Goal: Information Seeking & Learning: Compare options

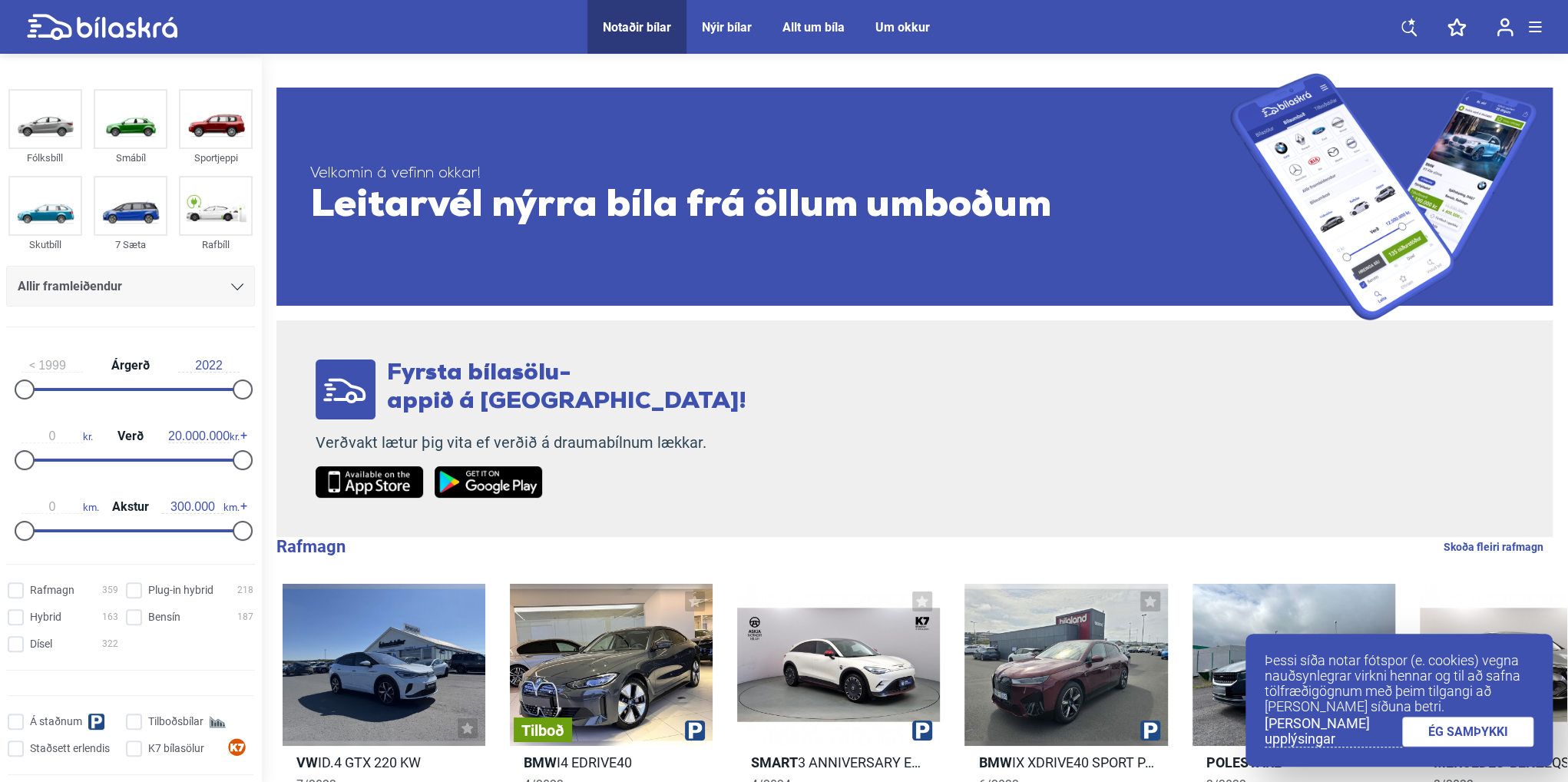
click at [215, 293] on div "Allir framleiðendur" at bounding box center [131, 286] width 225 height 22
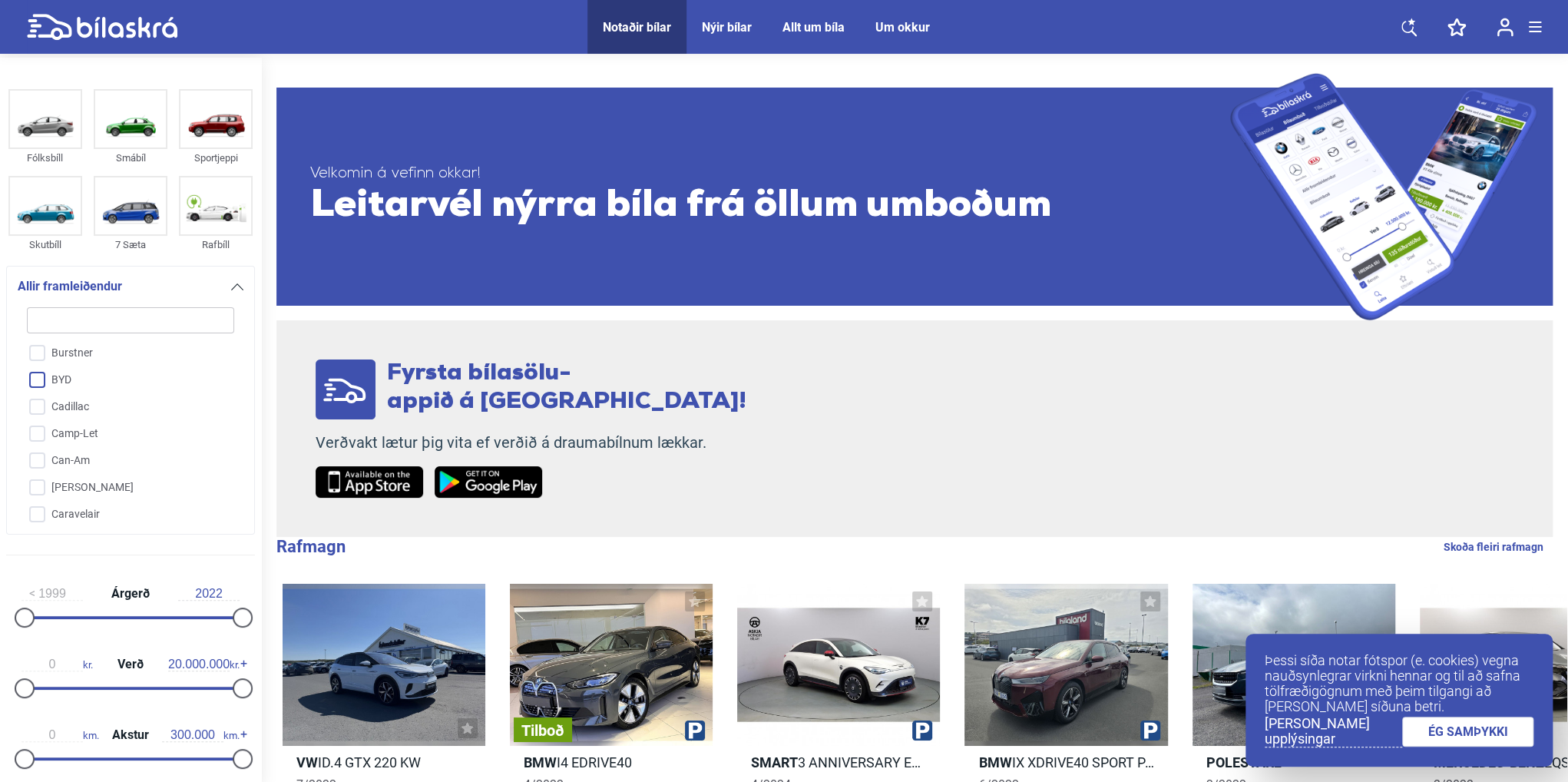
scroll to position [507, 0]
type input "k"
checkbox input "false"
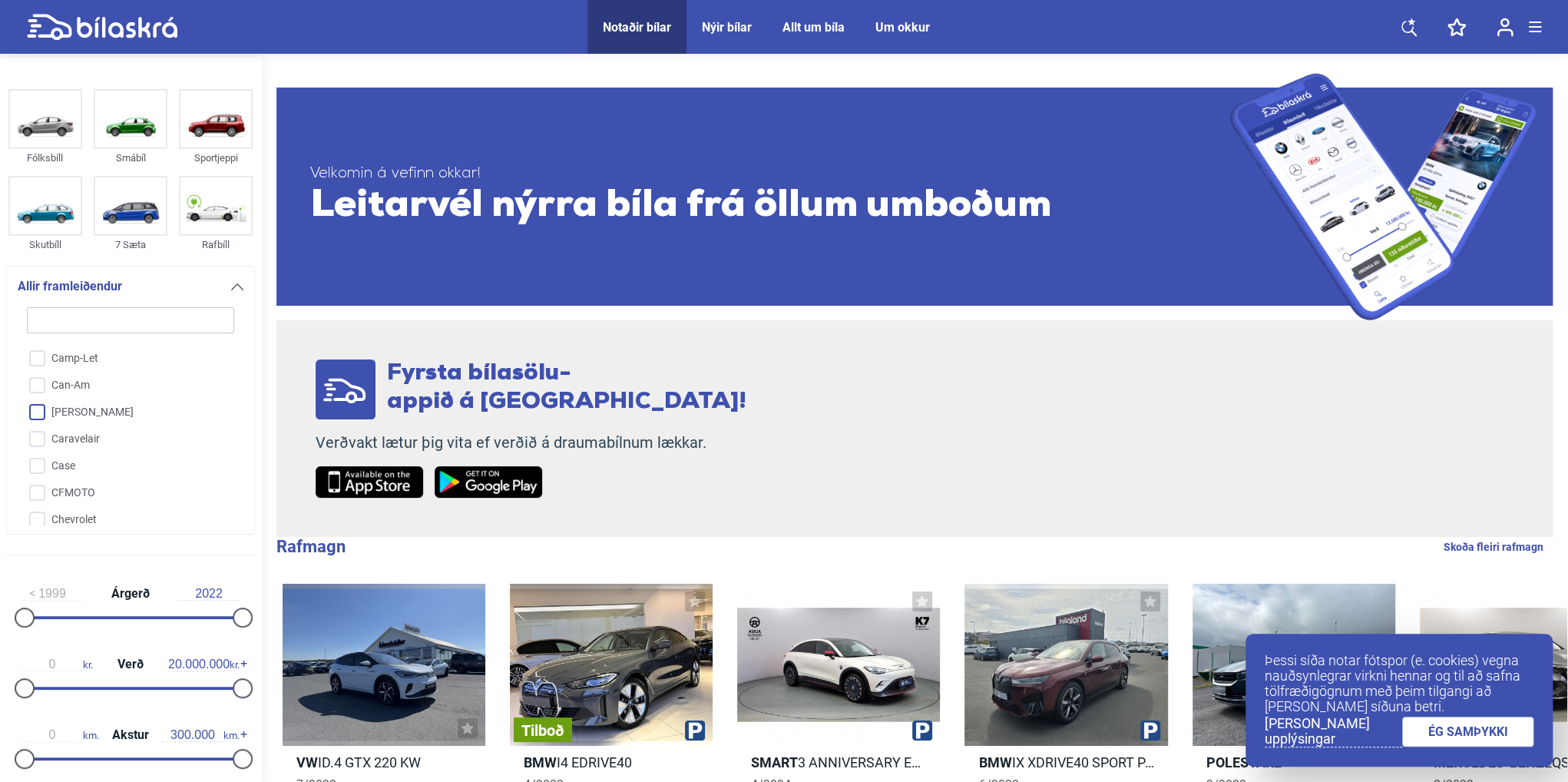
checkbox input "false"
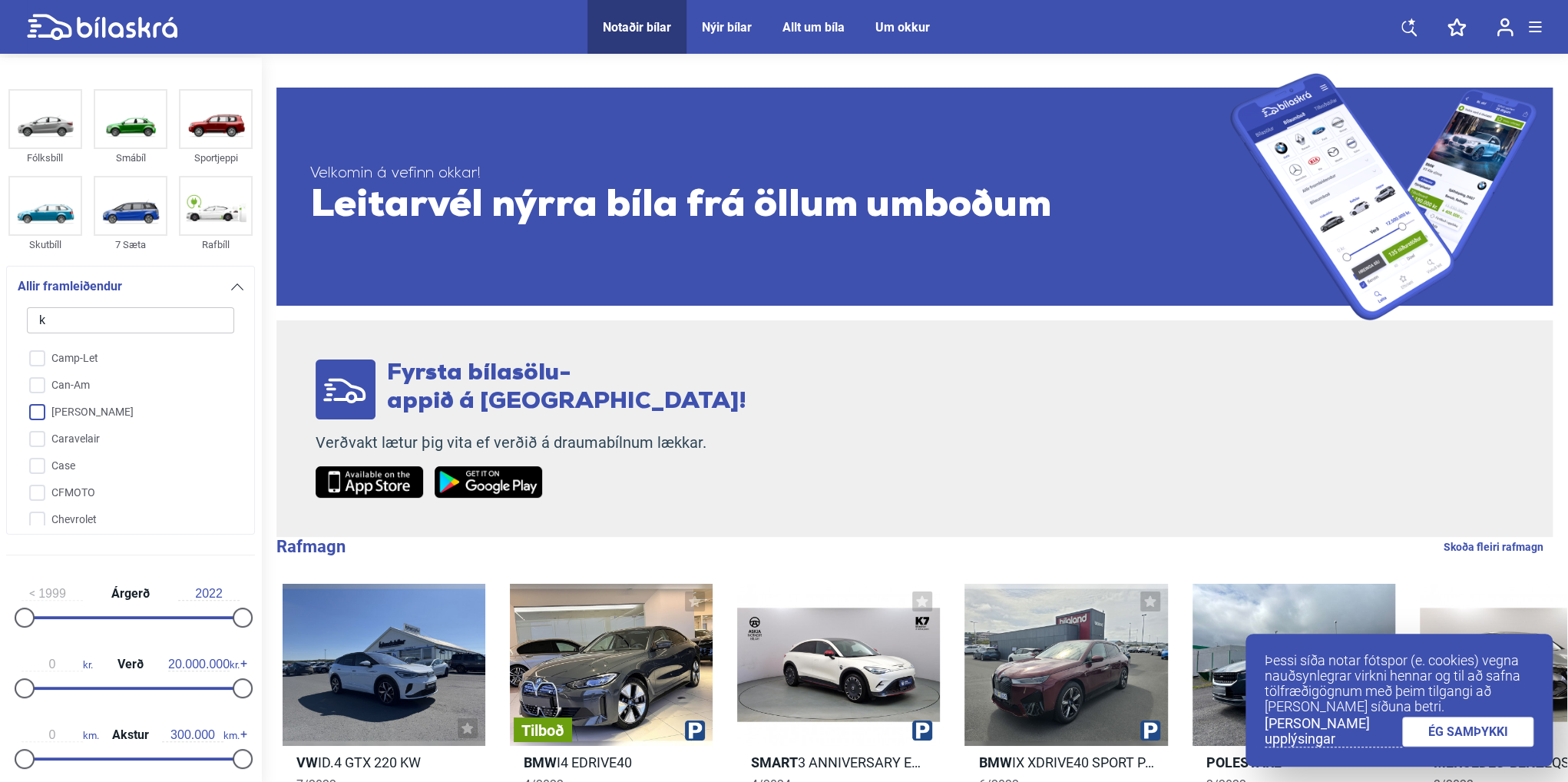
checkbox input "false"
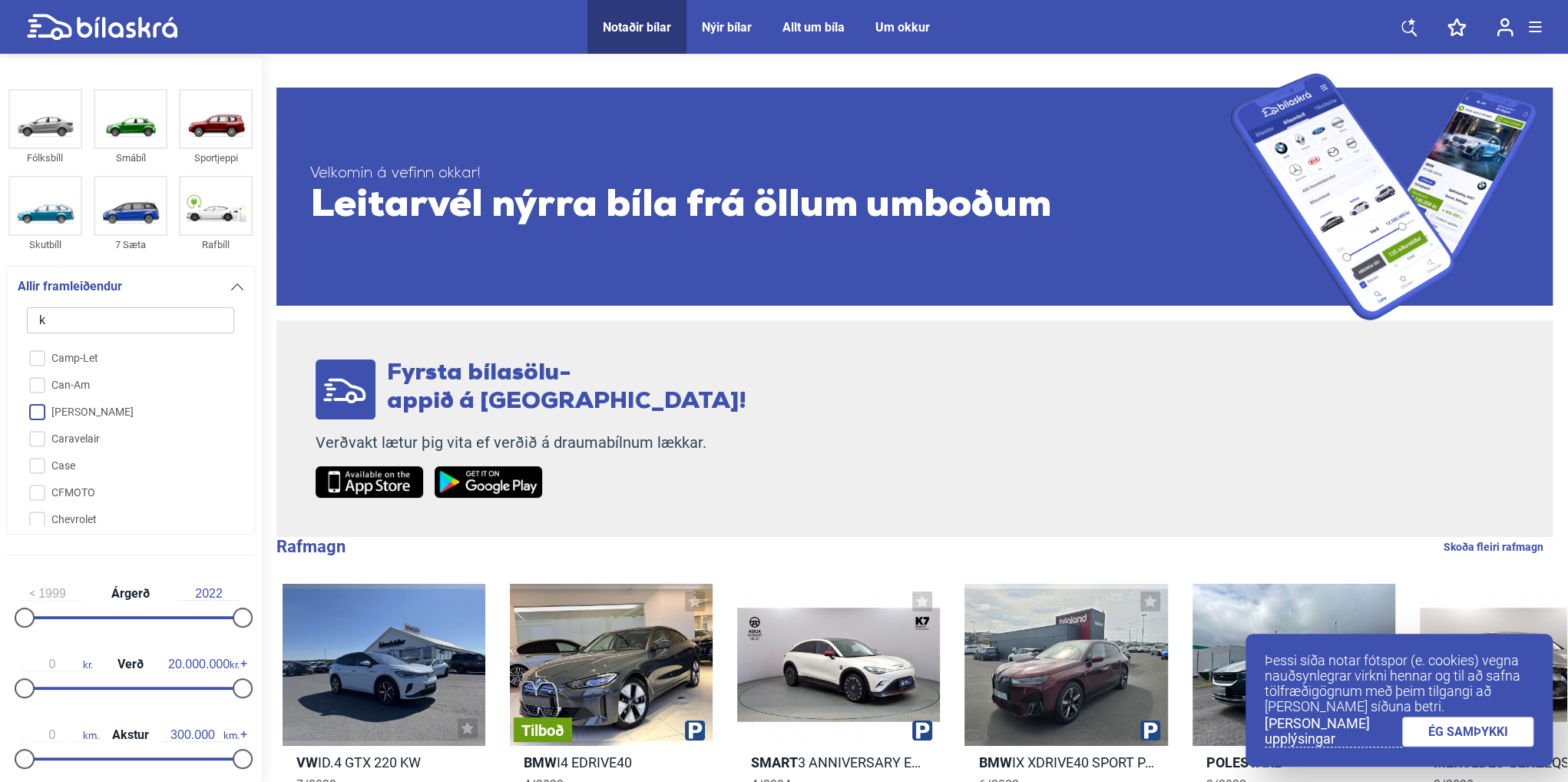
checkbox input "false"
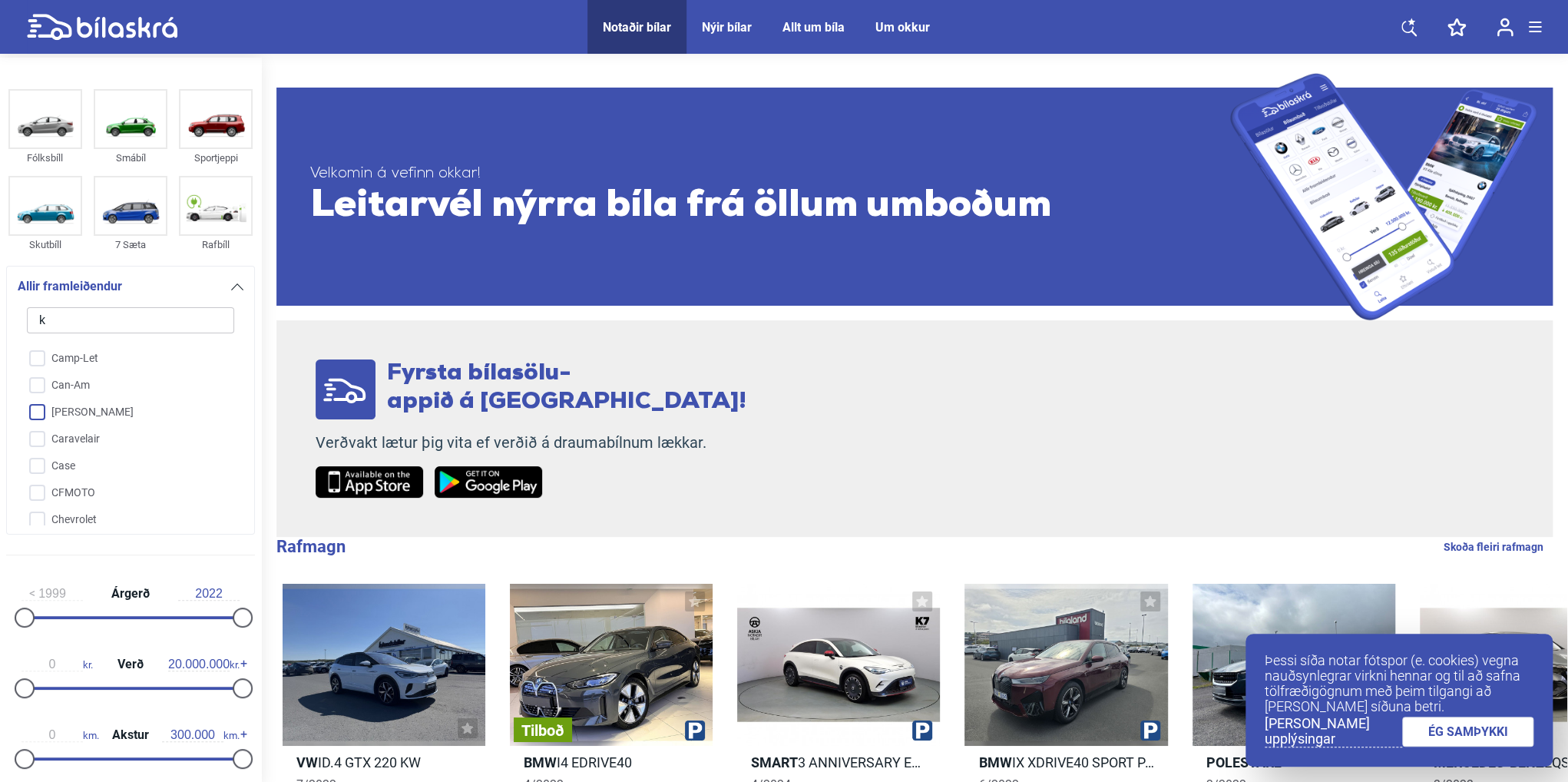
checkbox input "false"
type input "k"
click at [69, 412] on input "Kia" at bounding box center [120, 415] width 208 height 27
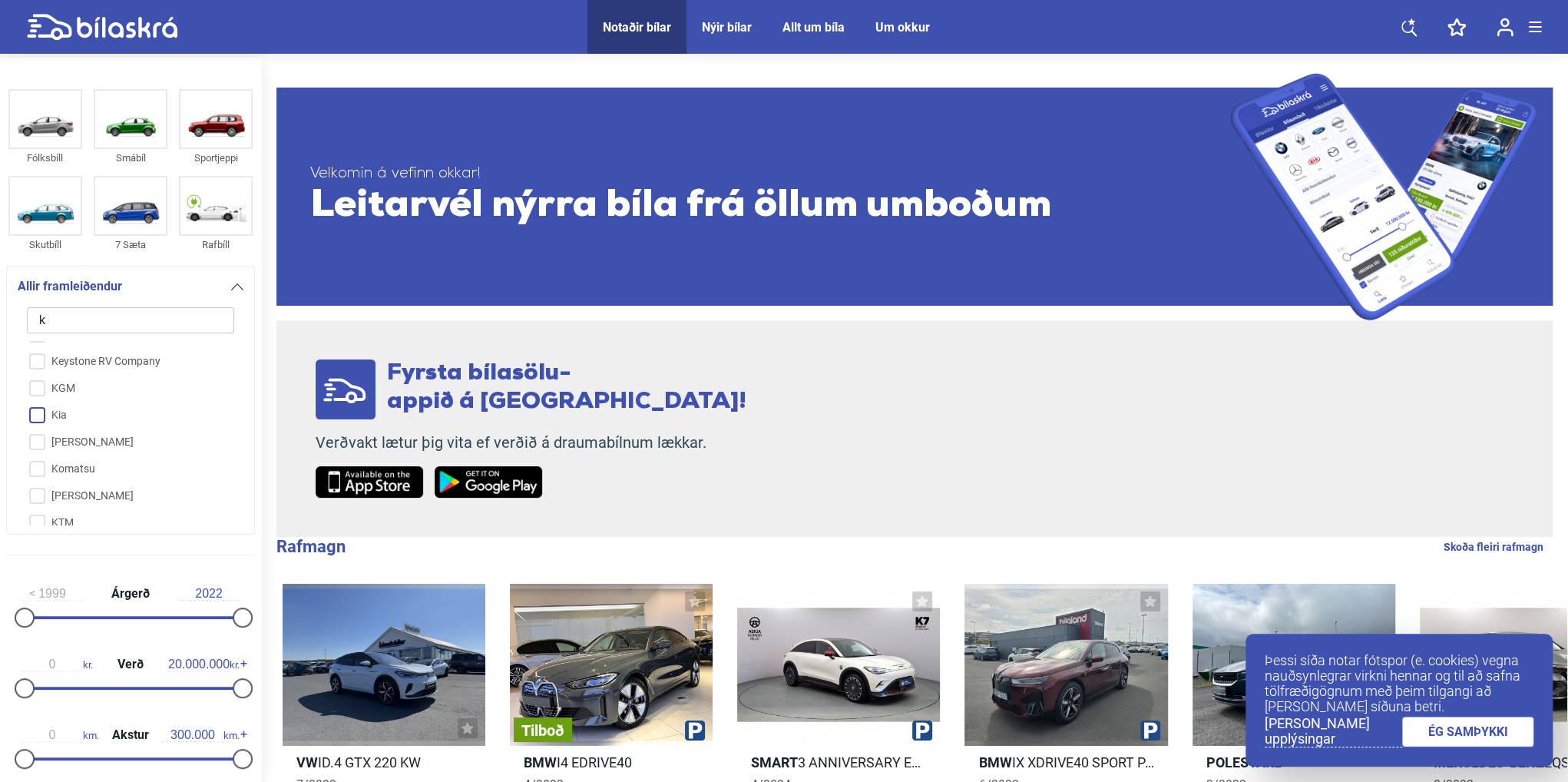
checkbox input "true"
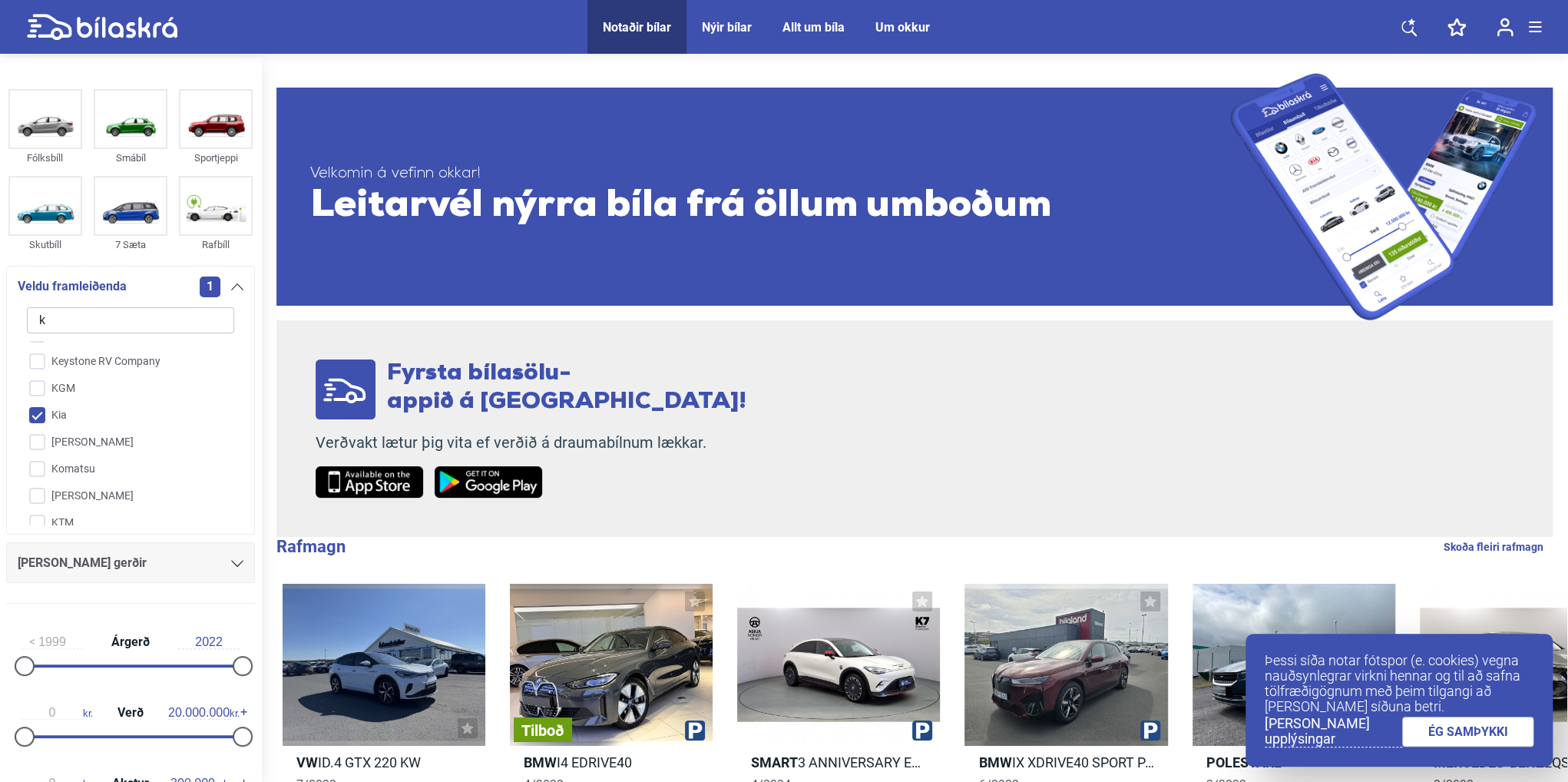
click at [225, 281] on div "1" at bounding box center [221, 286] width 44 height 21
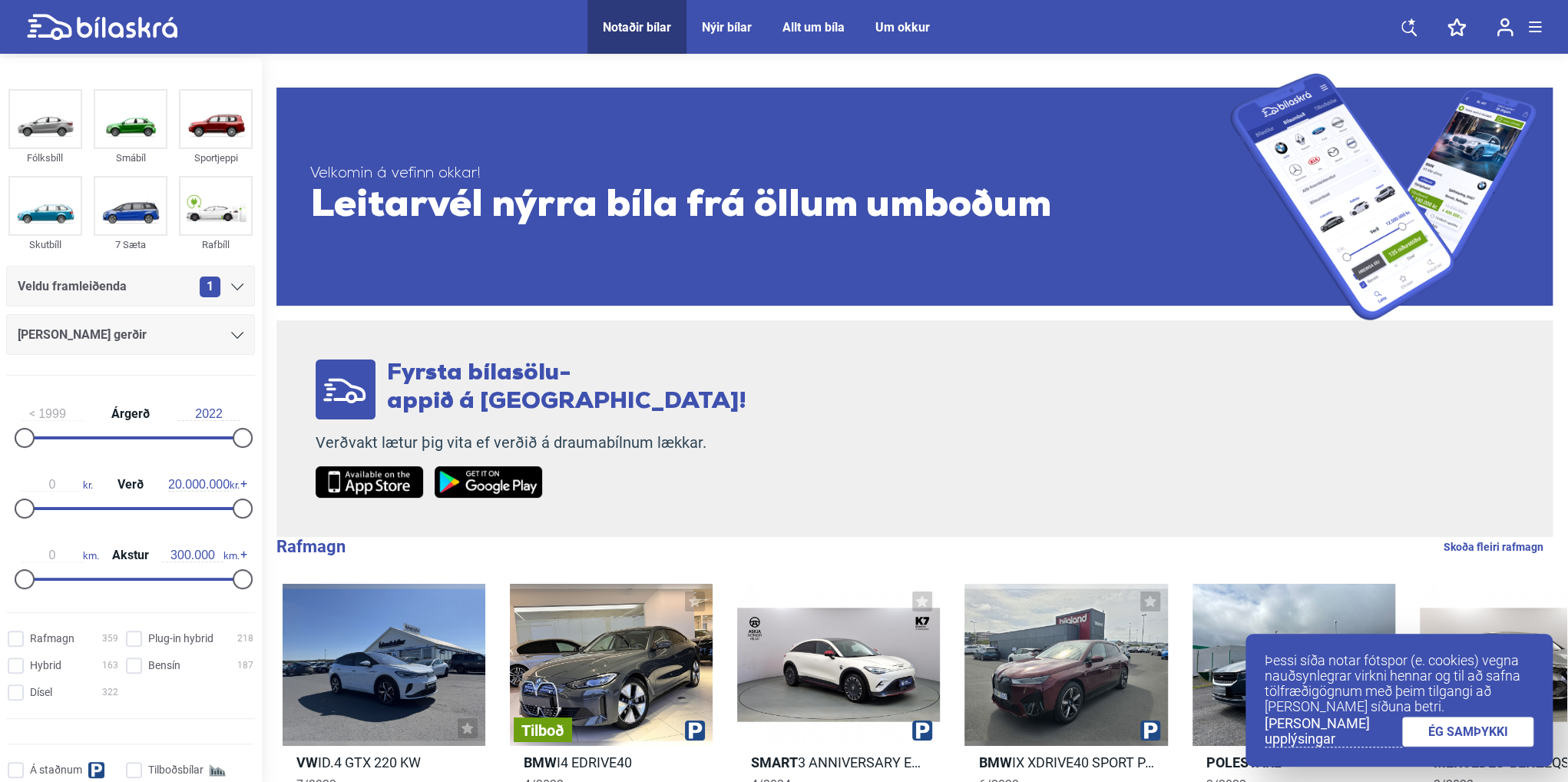
click at [213, 328] on div "[PERSON_NAME] gerðir" at bounding box center [131, 335] width 225 height 22
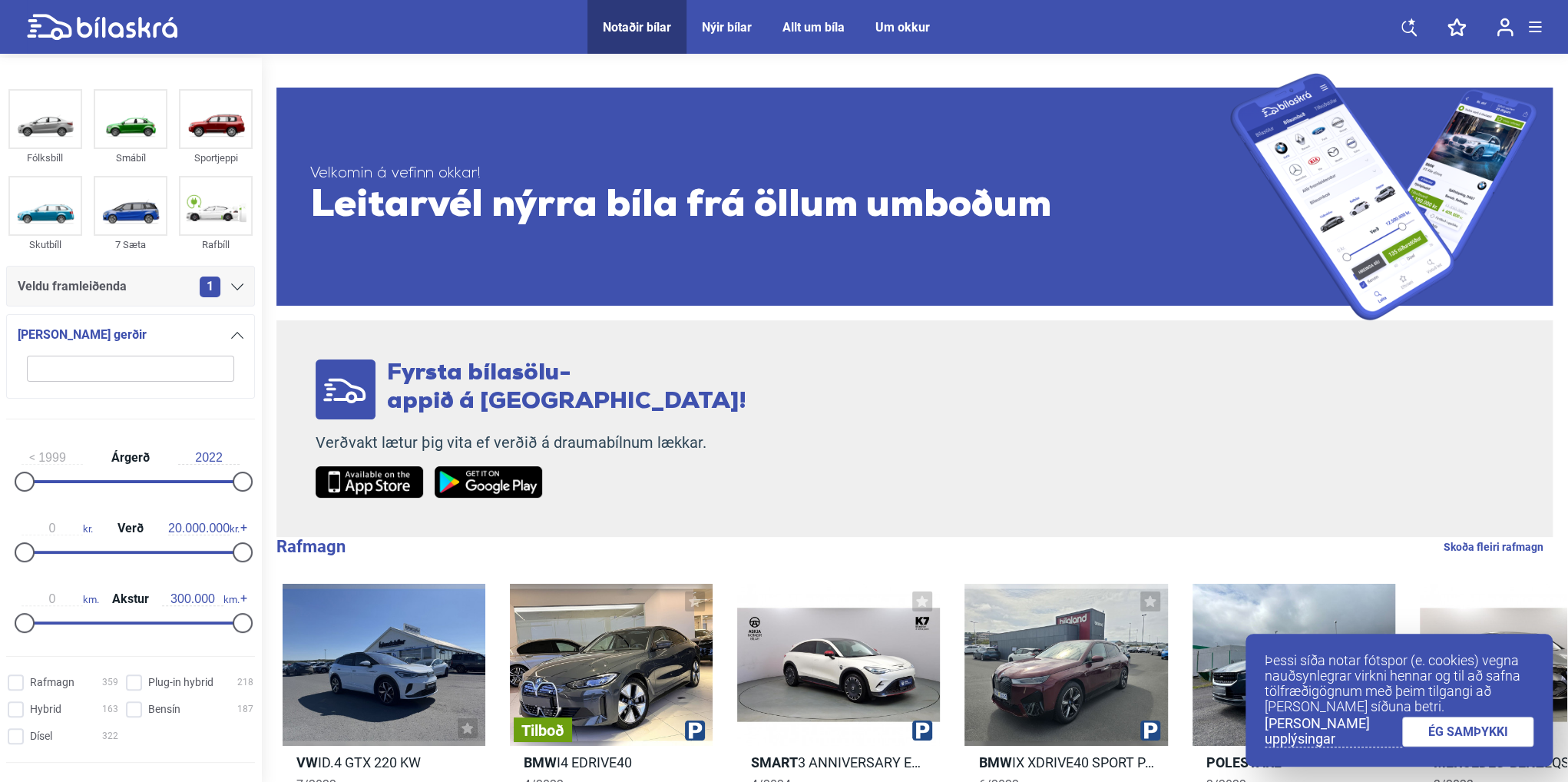
click at [211, 332] on div "[PERSON_NAME] gerðir" at bounding box center [131, 335] width 225 height 22
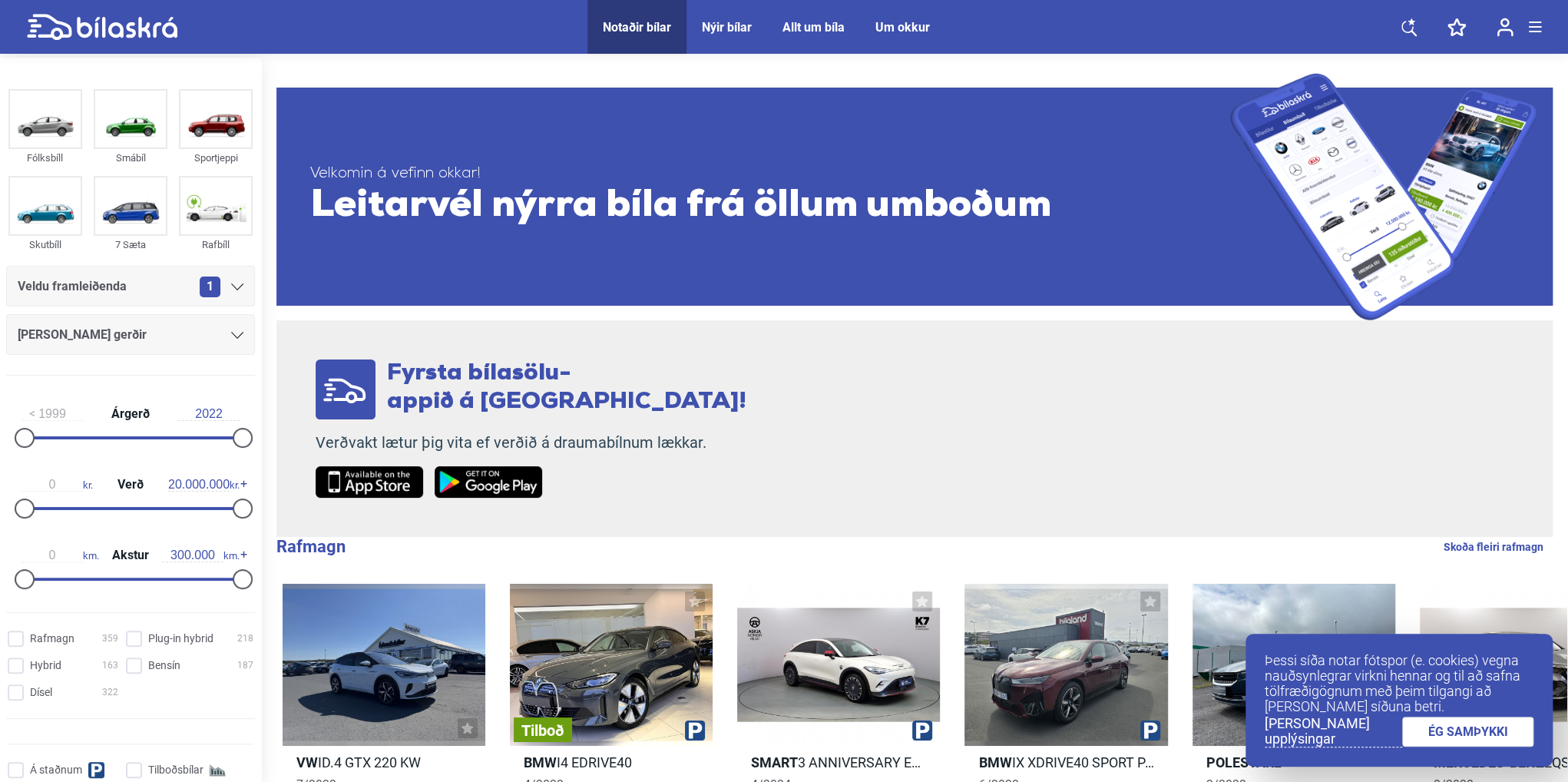
click at [208, 339] on div "[PERSON_NAME] gerðir" at bounding box center [131, 335] width 225 height 22
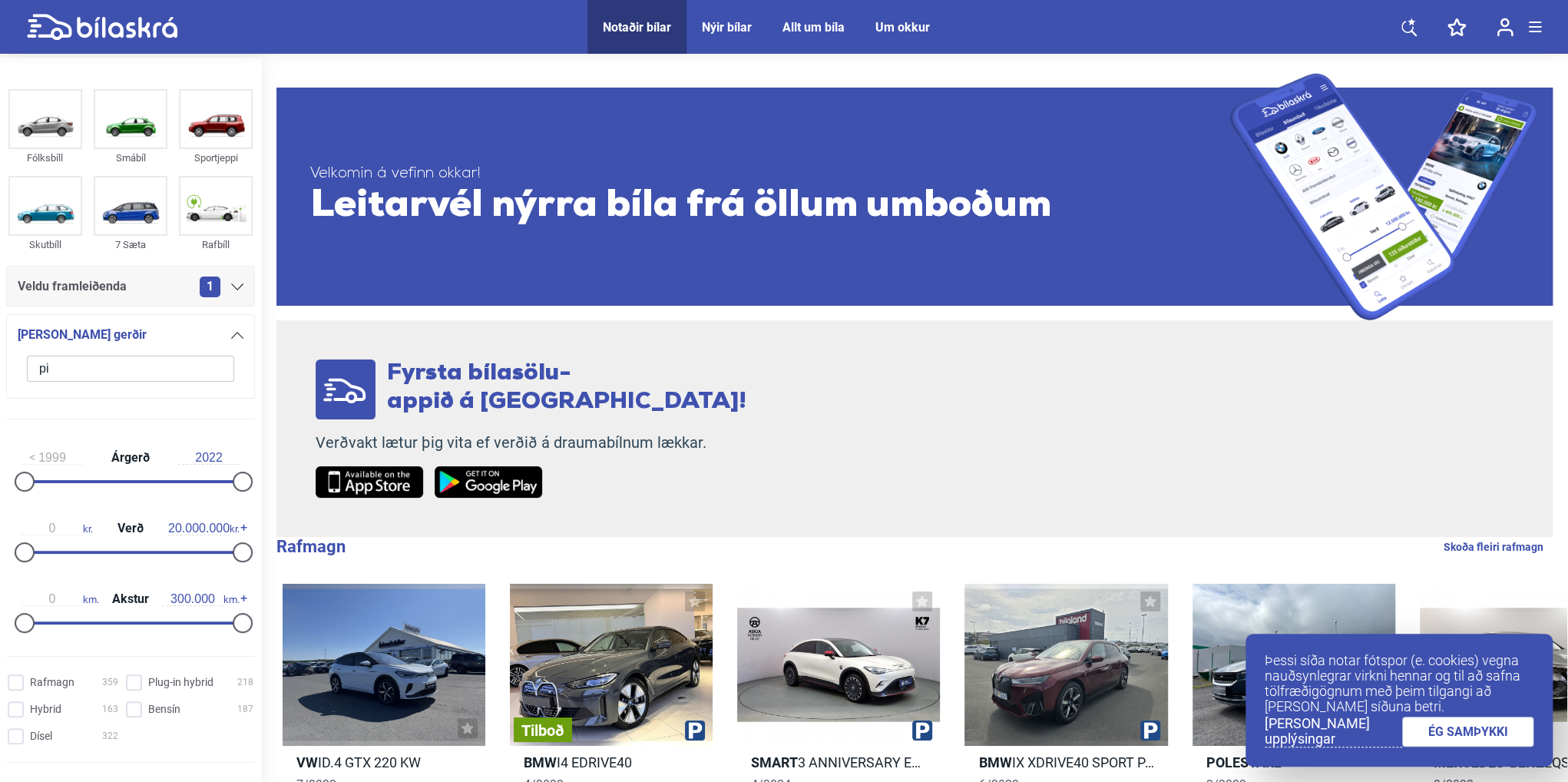
type input "p"
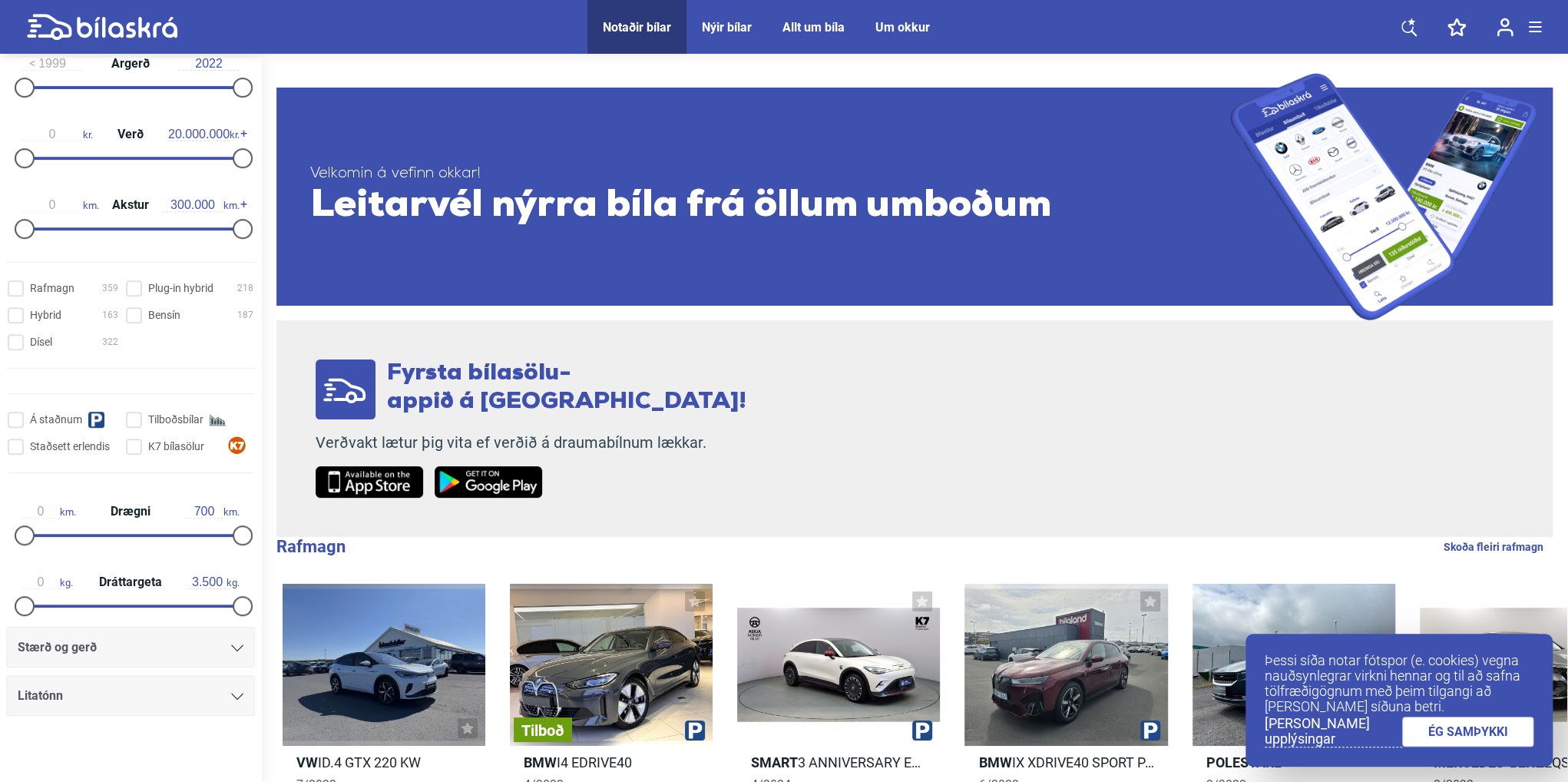
scroll to position [399, 0]
click at [129, 675] on div "Litatónn" at bounding box center [130, 690] width 248 height 41
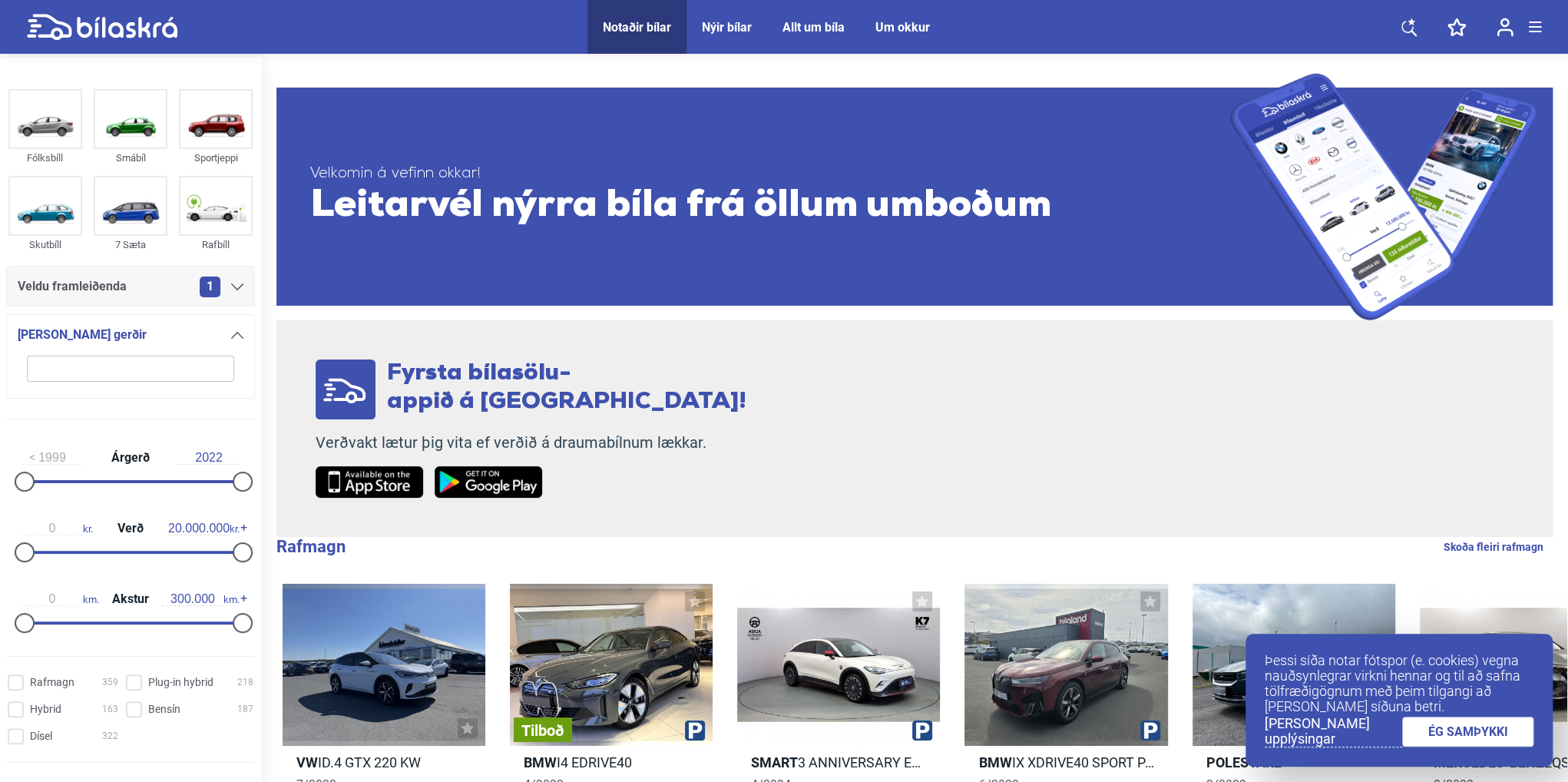
click at [232, 330] on div at bounding box center [237, 334] width 12 height 12
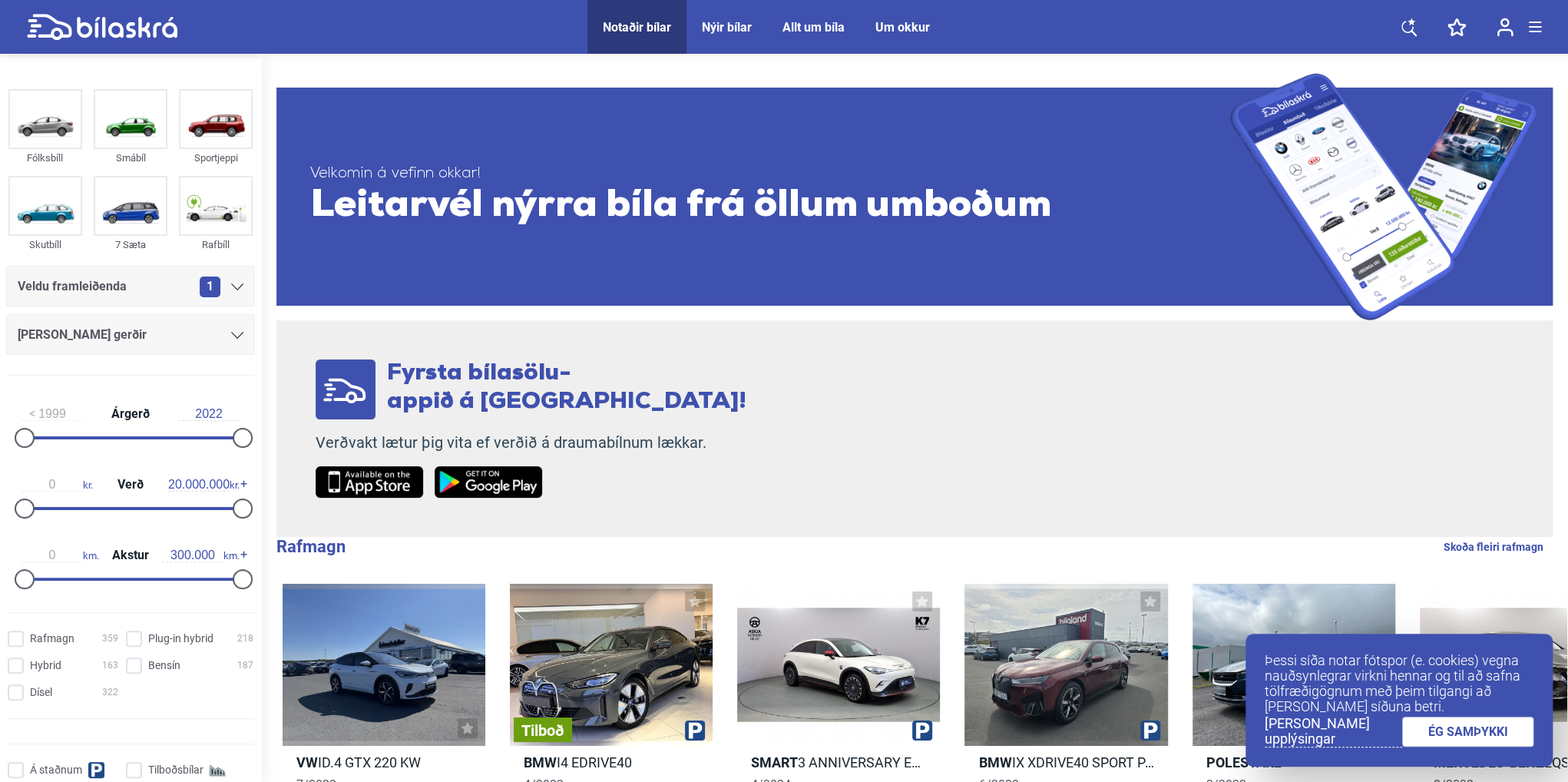
click at [208, 291] on span "1" at bounding box center [209, 286] width 21 height 21
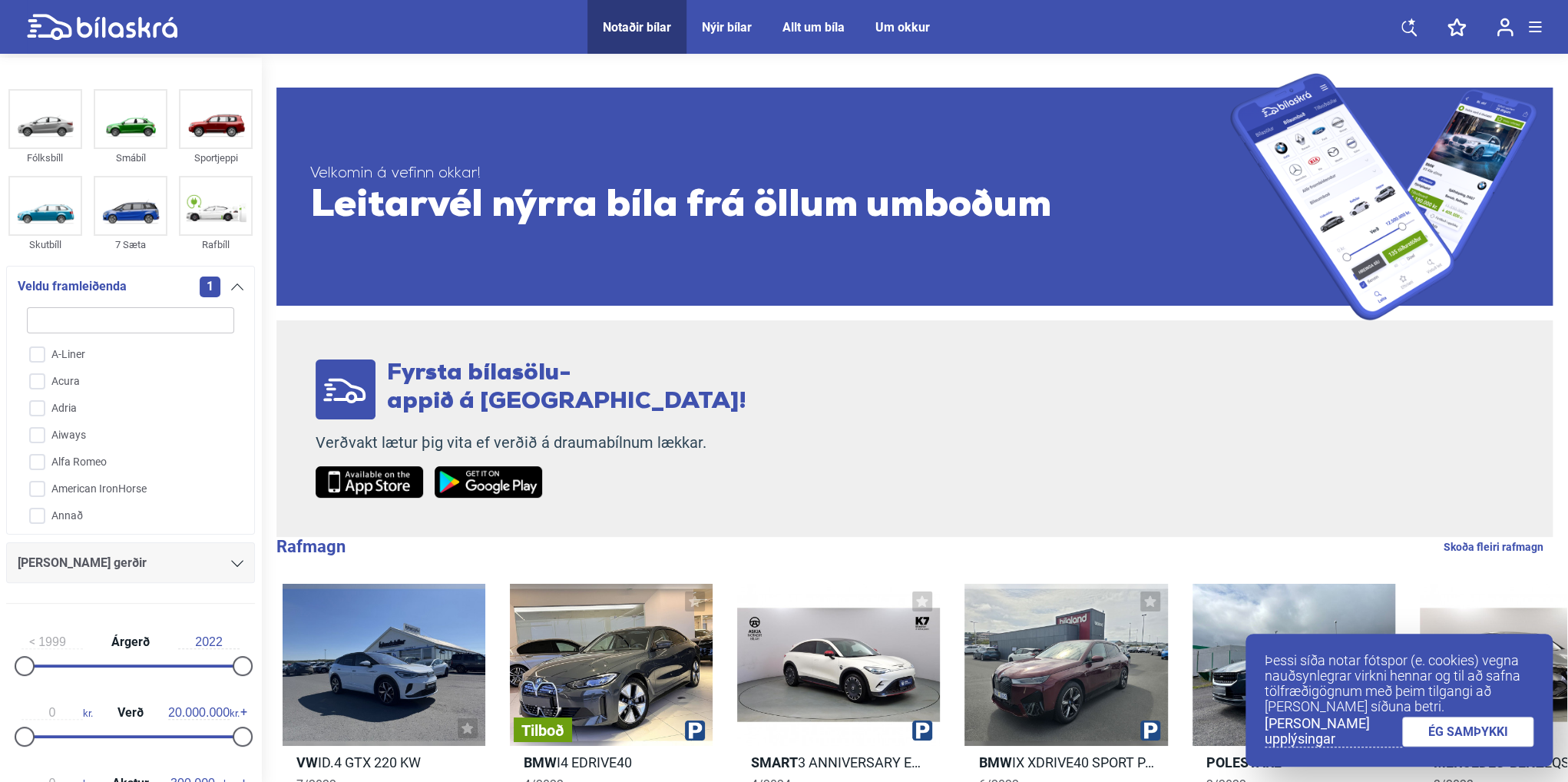
click at [208, 291] on span "1" at bounding box center [209, 286] width 21 height 21
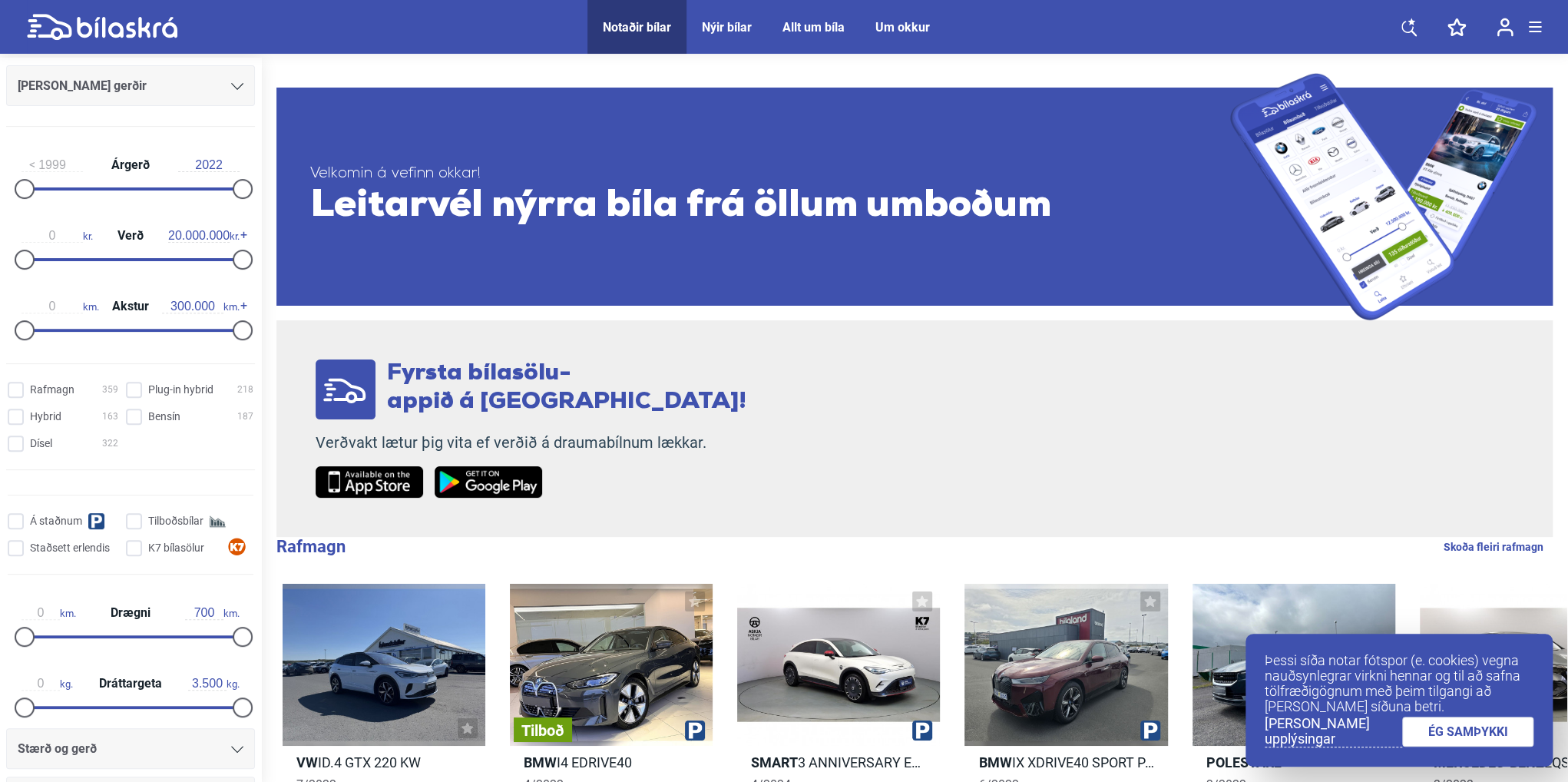
scroll to position [355, 0]
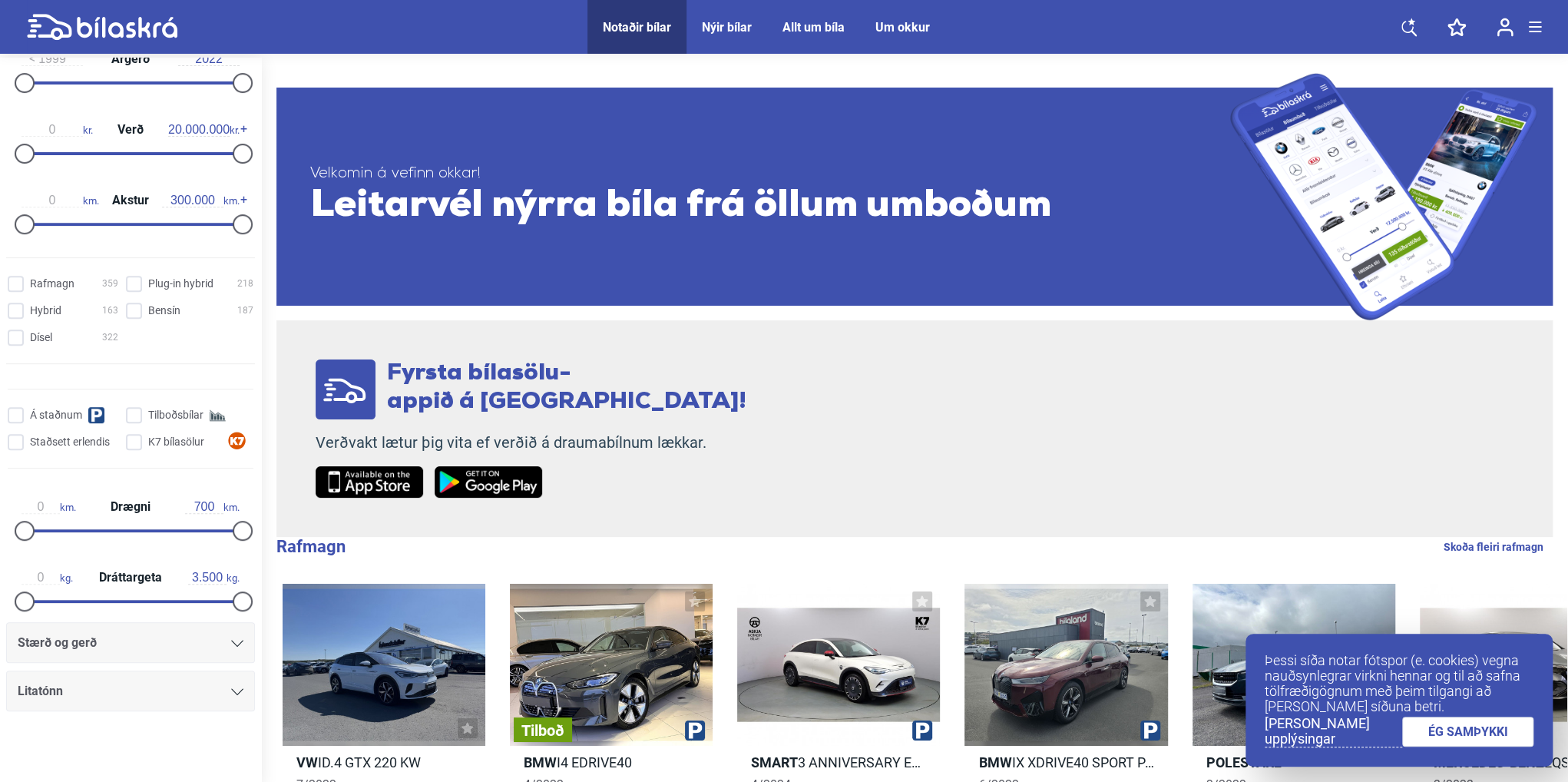
click at [160, 640] on div "Stærð og gerð" at bounding box center [131, 643] width 225 height 22
click at [1477, 735] on link "ÉG SAMÞYKKI" at bounding box center [1468, 731] width 132 height 30
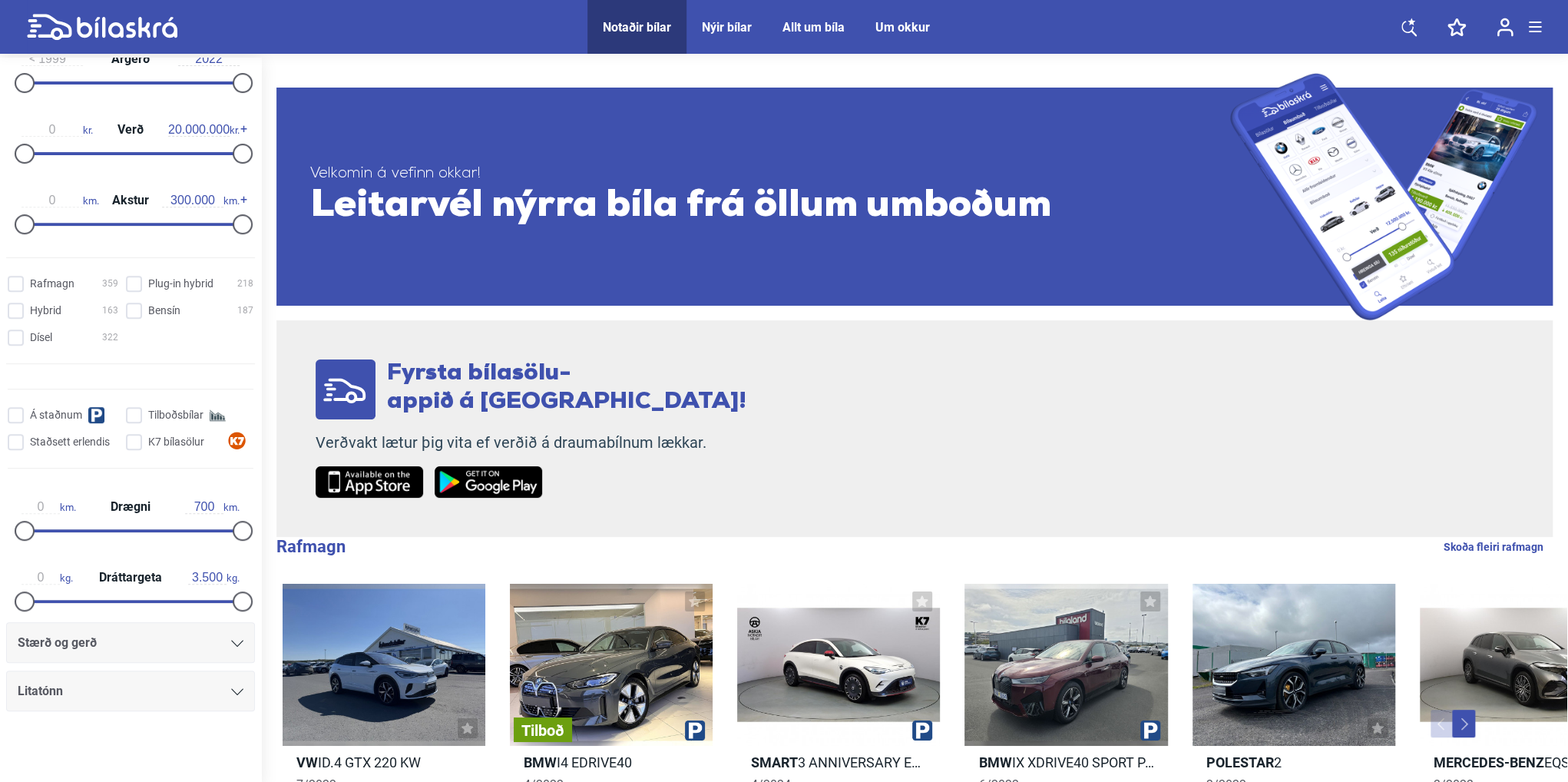
click at [127, 28] on icon at bounding box center [127, 27] width 101 height 21
